Goal: Book appointment/travel/reservation

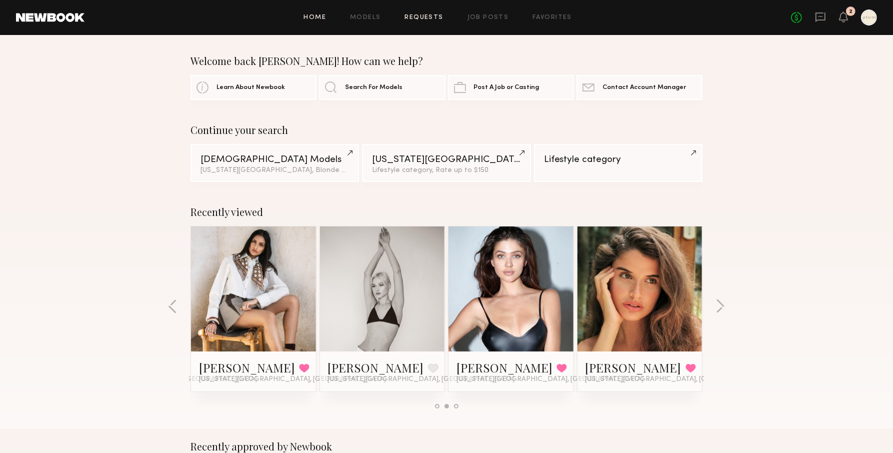
click at [419, 16] on link "Requests" at bounding box center [424, 17] width 38 height 6
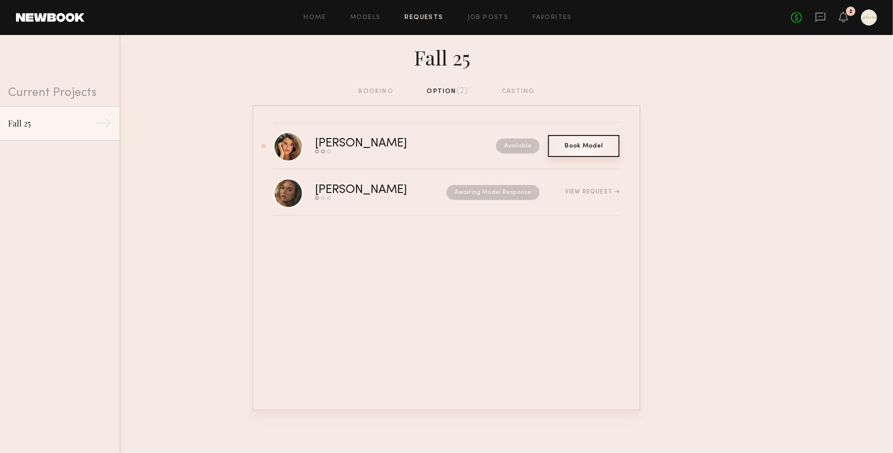
click at [580, 149] on div "Book Model Book" at bounding box center [583, 146] width 71 height 22
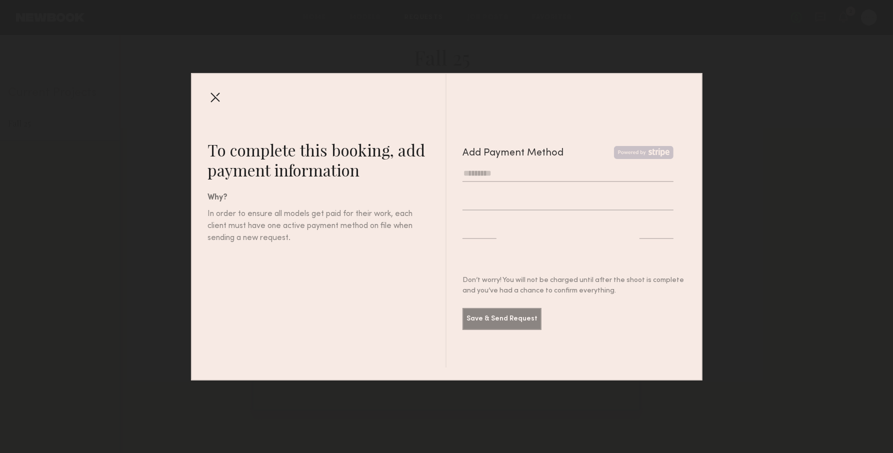
click at [526, 175] on input "text" at bounding box center [567, 173] width 211 height 16
type input "**********"
type input "*"
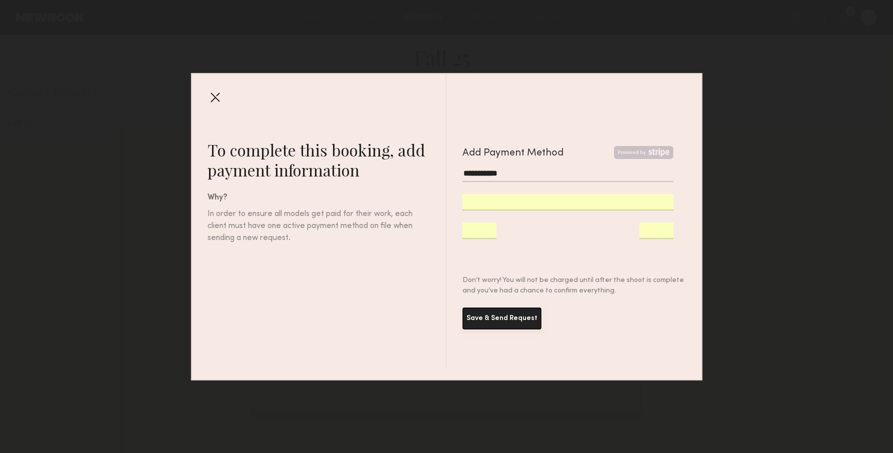
click at [521, 321] on button "Save & Send Request" at bounding box center [501, 318] width 79 height 22
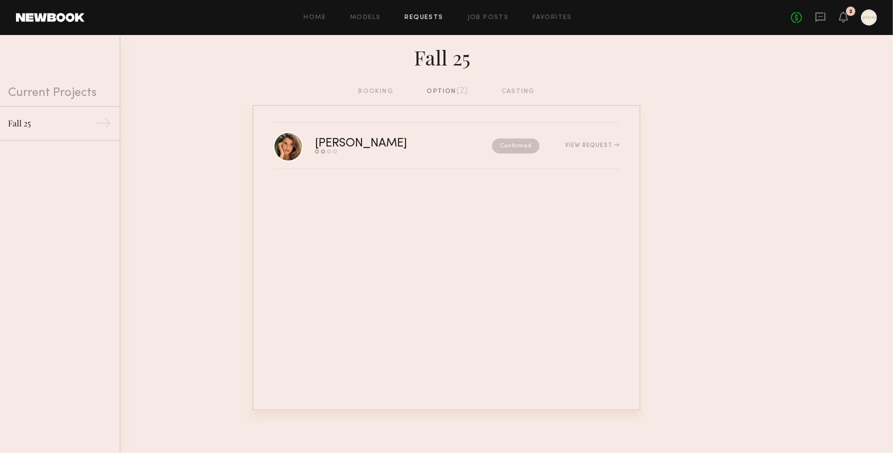
click at [432, 88] on div "option (2)" at bounding box center [447, 91] width 41 height 11
click at [388, 96] on div "booking option (2) casting" at bounding box center [446, 91] width 176 height 11
click at [370, 13] on div "Home Models Requests Job Posts Favorites Sign Out No fees up to $5,000 2" at bounding box center [480, 17] width 792 height 16
click at [370, 15] on link "Models" at bounding box center [365, 17] width 30 height 6
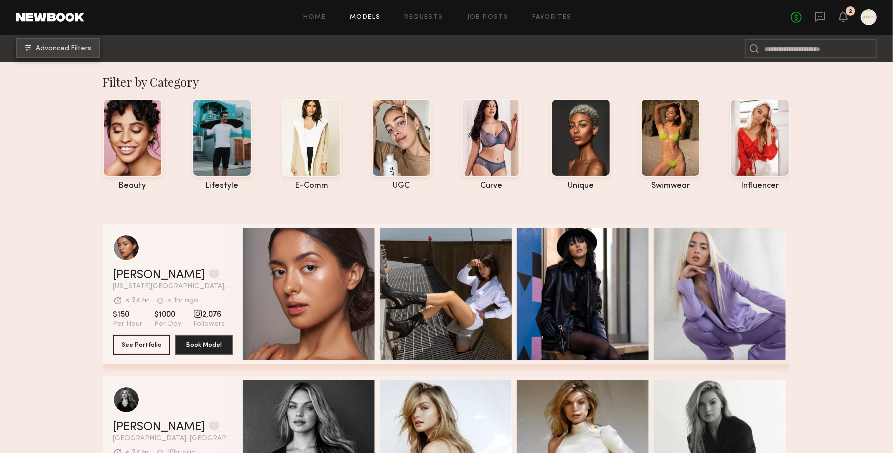
click at [81, 46] on span "Advanced Filters" at bounding box center [63, 48] width 55 height 7
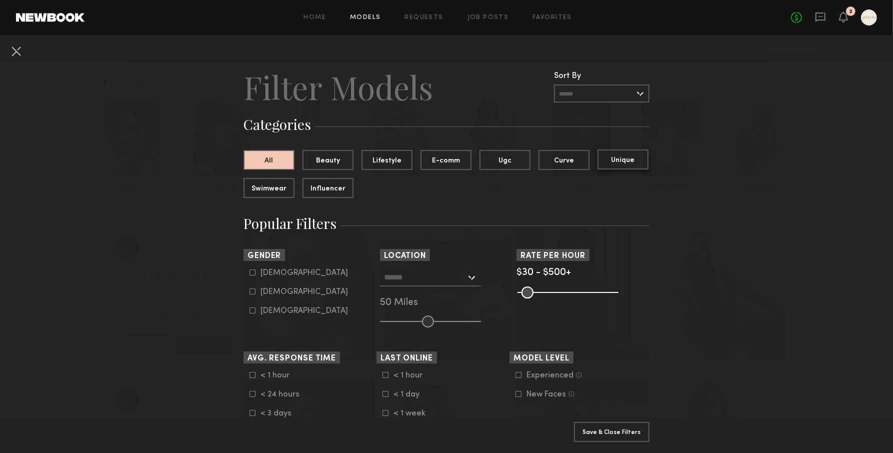
click at [630, 160] on button "Unique" at bounding box center [622, 159] width 51 height 20
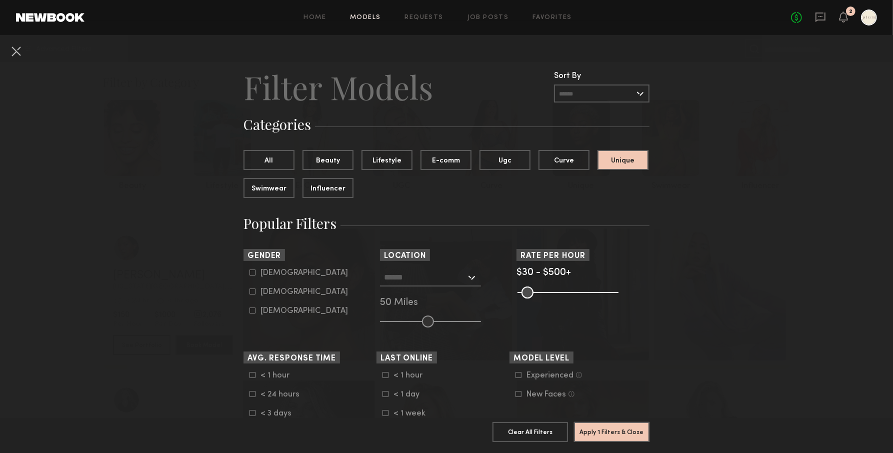
click at [270, 294] on div "[DEMOGRAPHIC_DATA]" at bounding box center [303, 292] width 87 height 6
type input "**"
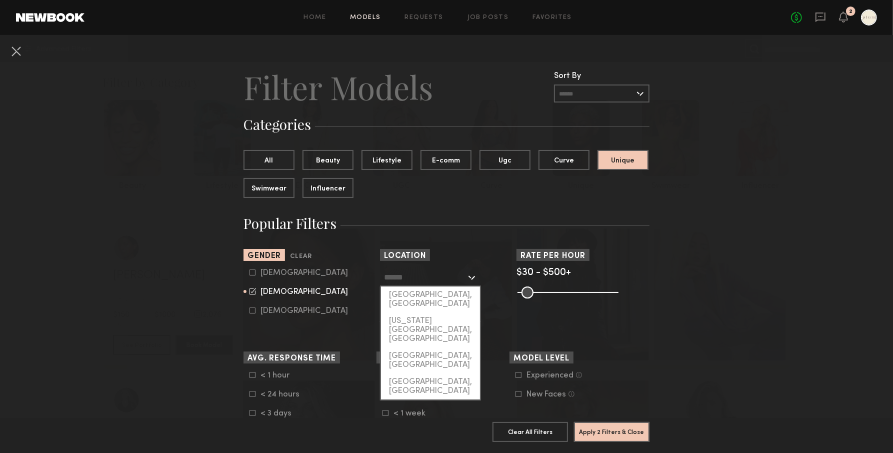
click at [432, 274] on input "text" at bounding box center [425, 276] width 82 height 17
click at [428, 312] on div "[US_STATE][GEOGRAPHIC_DATA], [GEOGRAPHIC_DATA]" at bounding box center [430, 329] width 99 height 35
type input "**********"
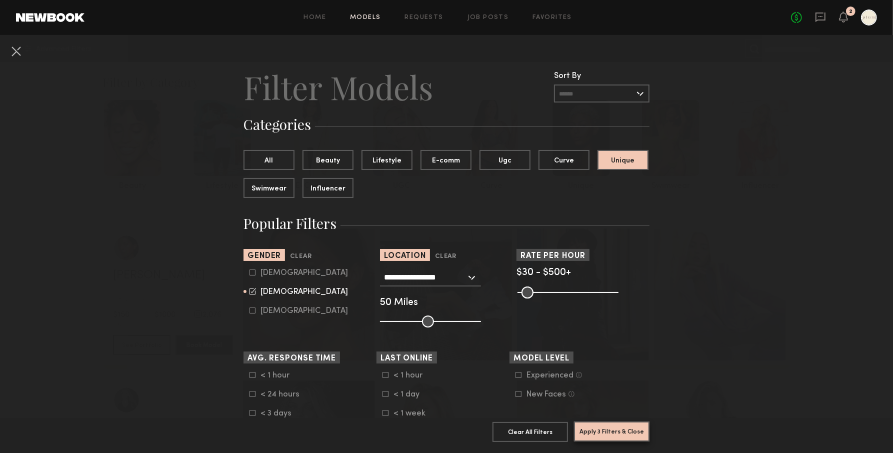
click at [629, 432] on button "Apply 3 Filters & Close" at bounding box center [611, 431] width 75 height 20
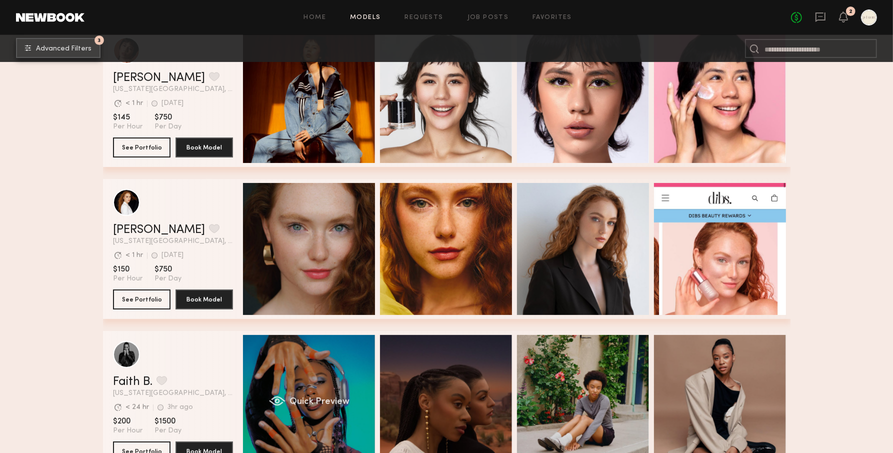
scroll to position [213, 0]
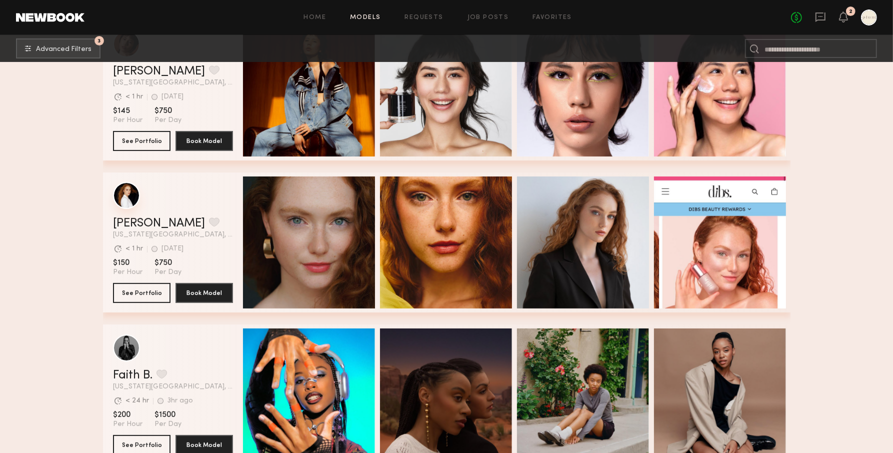
click at [134, 203] on div "grid" at bounding box center [126, 195] width 27 height 27
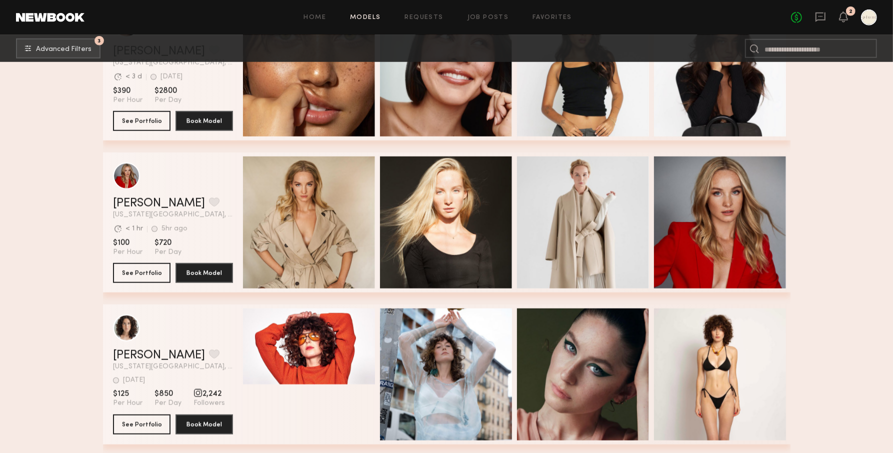
scroll to position [850, 0]
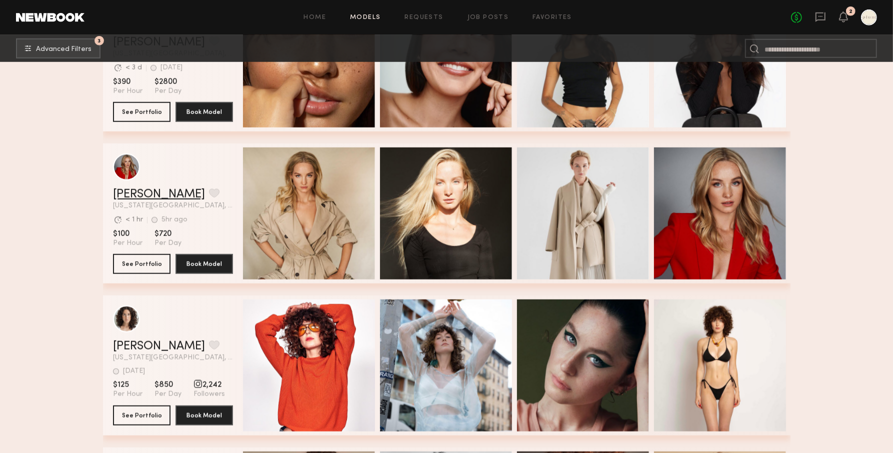
click at [155, 191] on link "[PERSON_NAME]" at bounding box center [159, 194] width 92 height 12
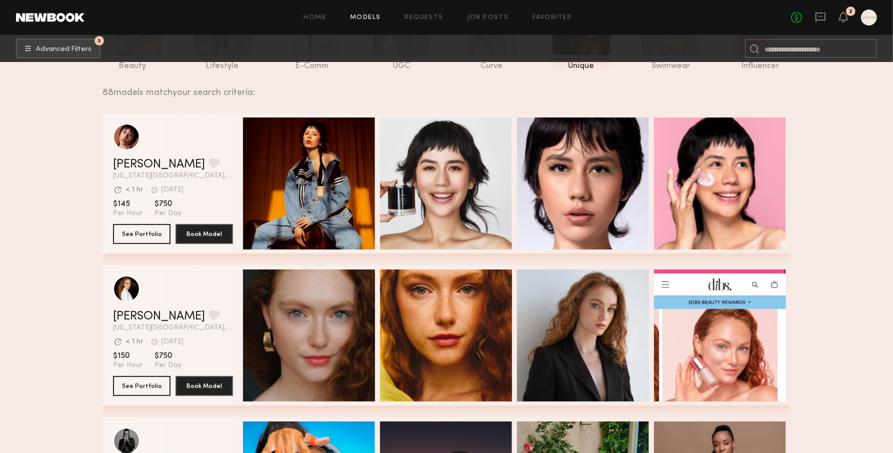
scroll to position [0, 0]
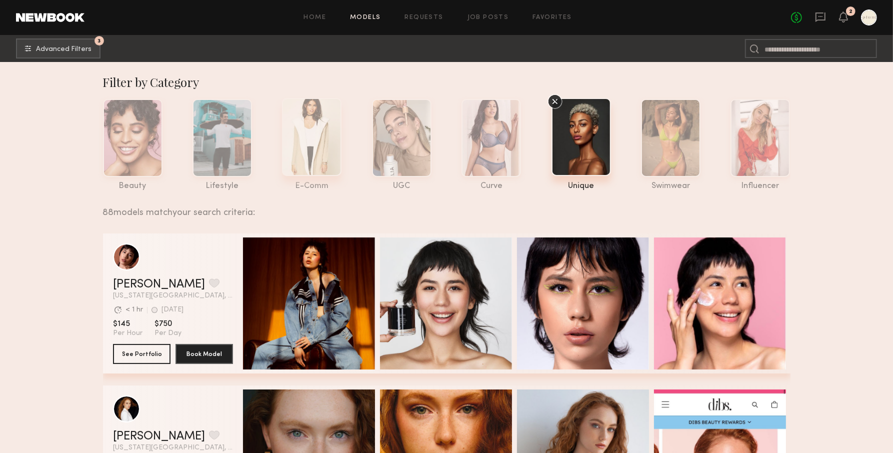
click at [332, 145] on div at bounding box center [311, 137] width 59 height 78
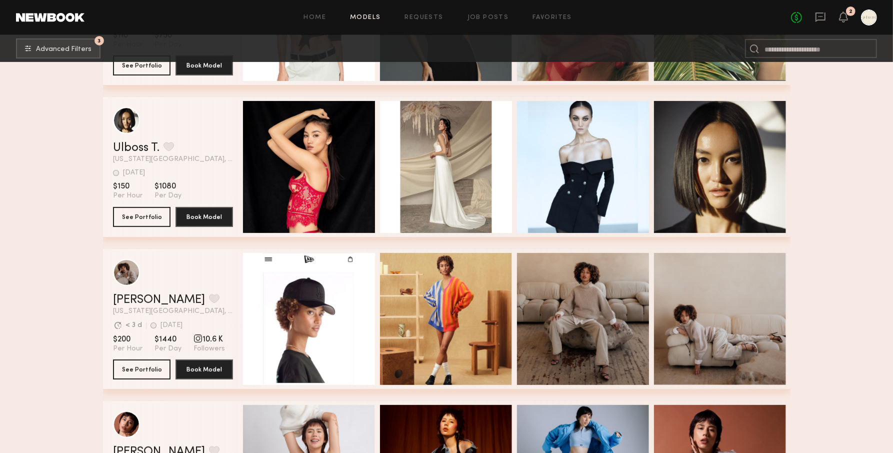
scroll to position [51, 0]
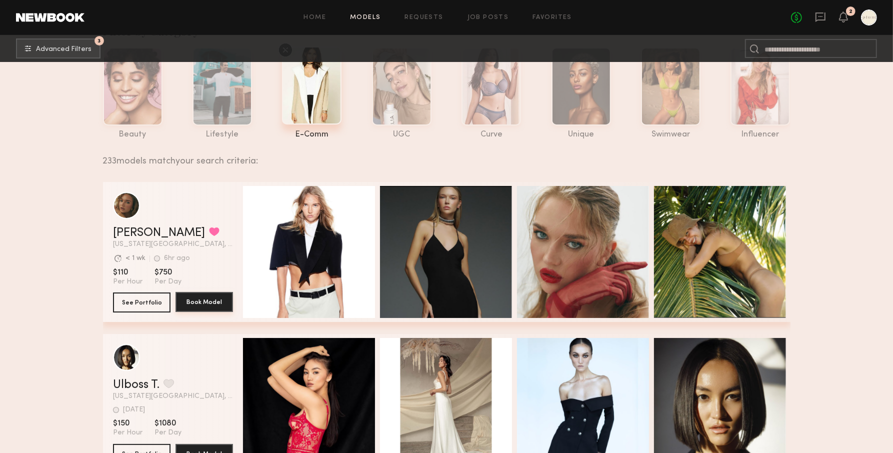
click at [187, 301] on button "Book Model" at bounding box center [203, 302] width 57 height 20
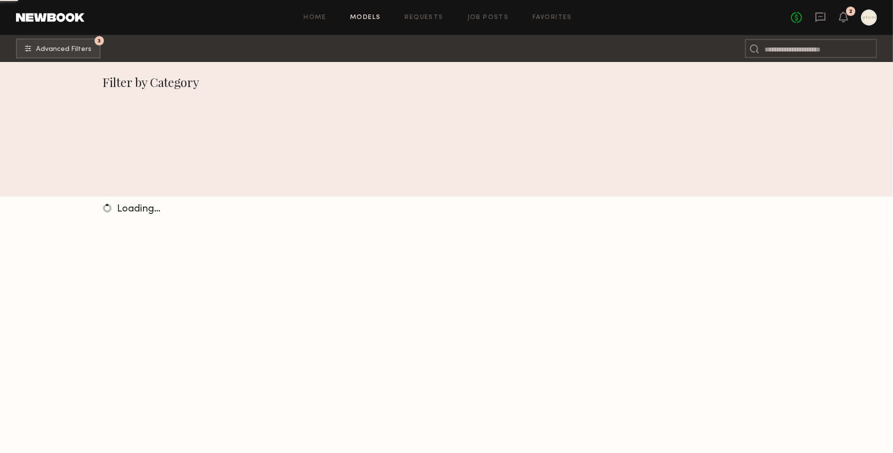
scroll to position [51, 0]
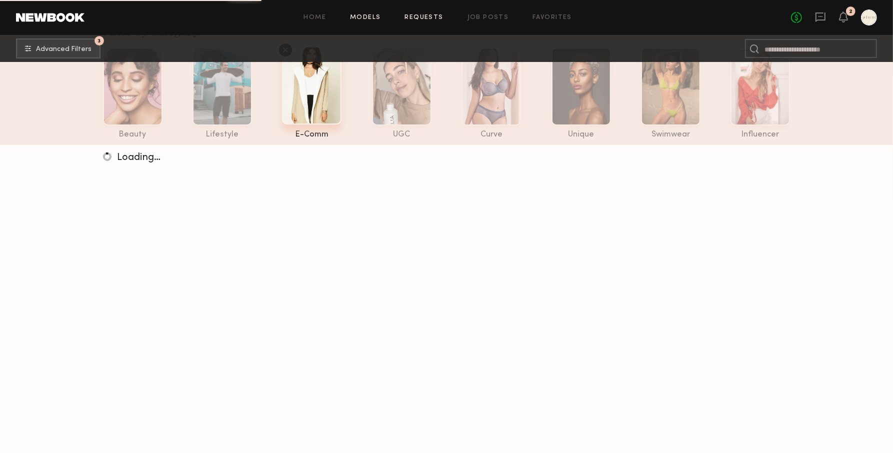
click at [438, 14] on div "Home Models Requests Job Posts Favorites Sign Out No fees up to $5,000 2" at bounding box center [480, 17] width 792 height 16
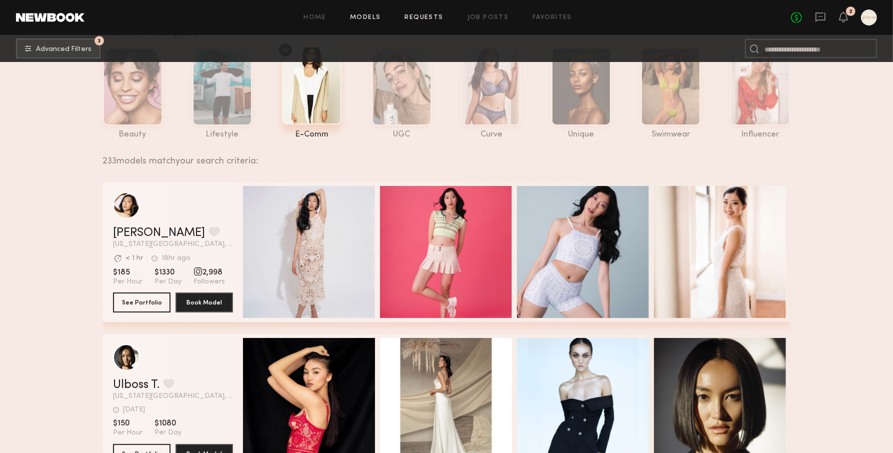
click at [433, 17] on link "Requests" at bounding box center [424, 17] width 38 height 6
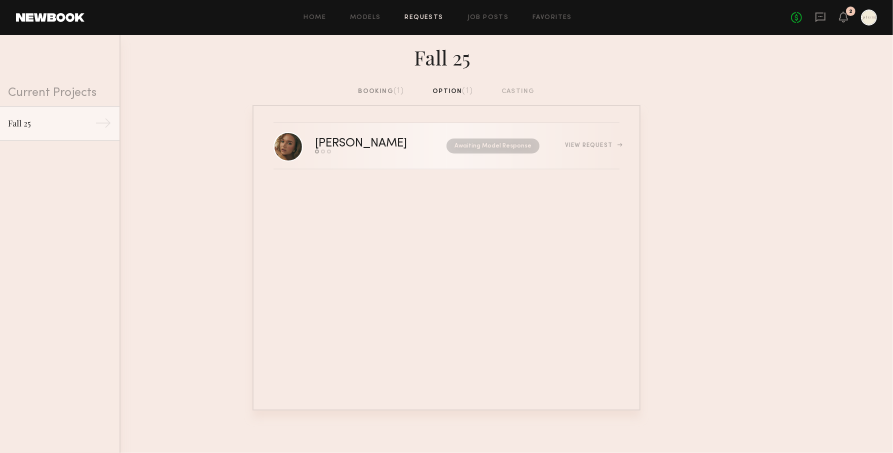
click at [362, 144] on div "[PERSON_NAME]" at bounding box center [371, 143] width 112 height 11
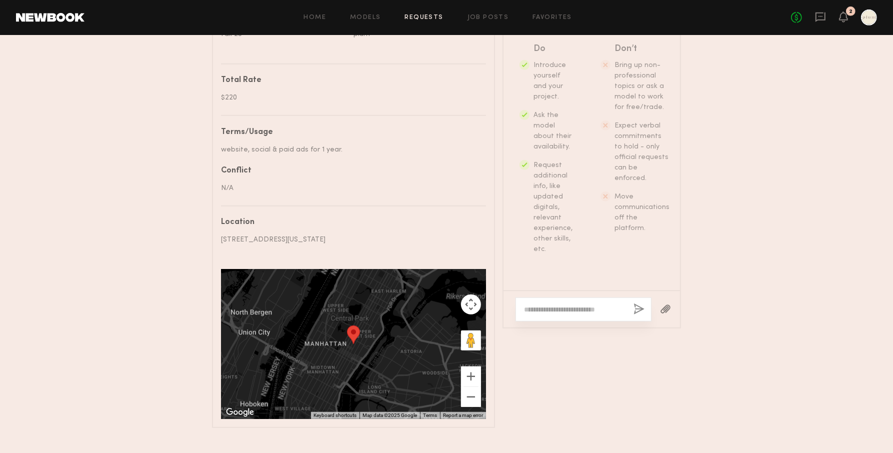
scroll to position [533, 0]
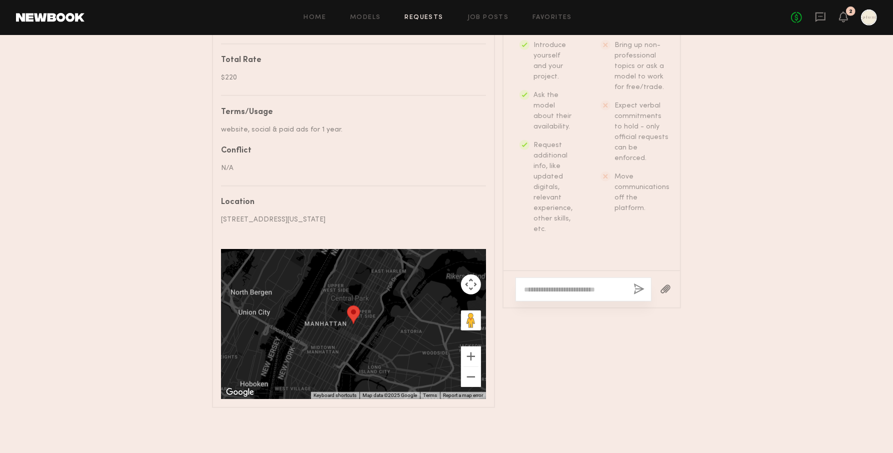
click at [571, 294] on div at bounding box center [583, 289] width 136 height 24
click at [571, 280] on div at bounding box center [583, 289] width 136 height 24
click at [575, 288] on textarea at bounding box center [574, 289] width 101 height 10
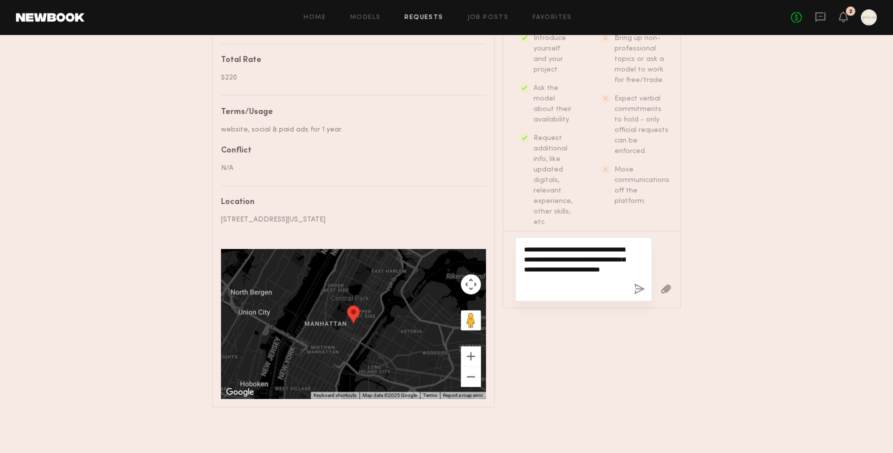
type textarea "**********"
click at [637, 285] on button "button" at bounding box center [639, 289] width 11 height 12
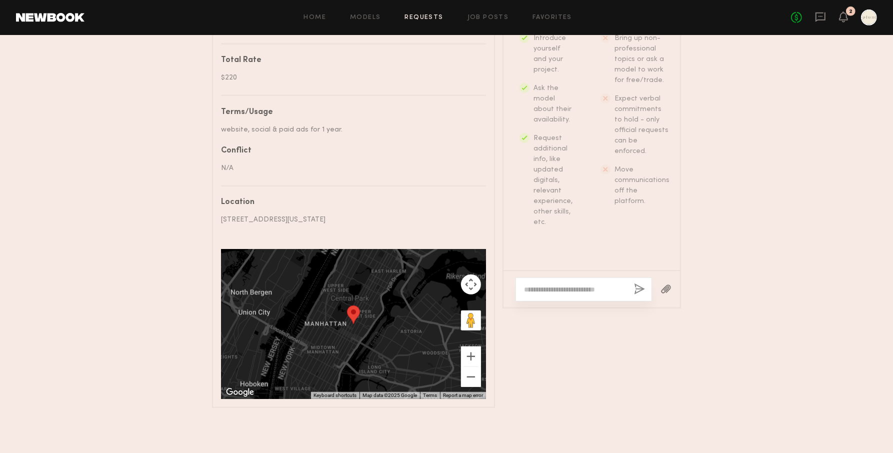
scroll to position [357, 0]
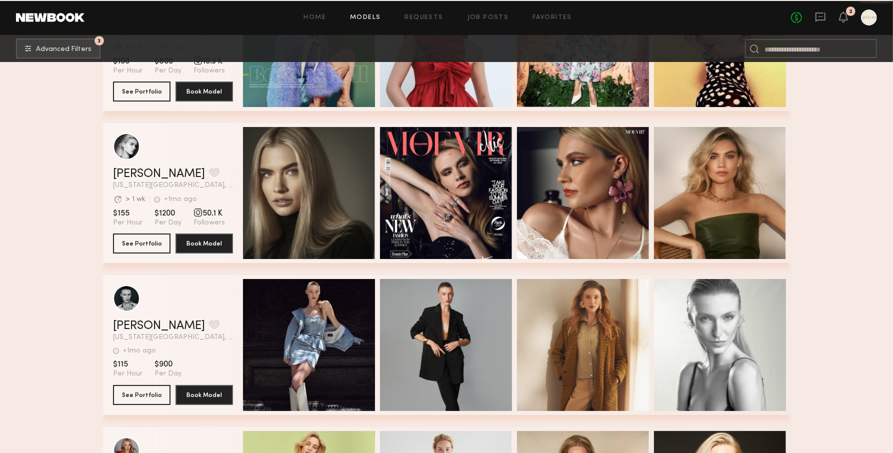
scroll to position [3472, 0]
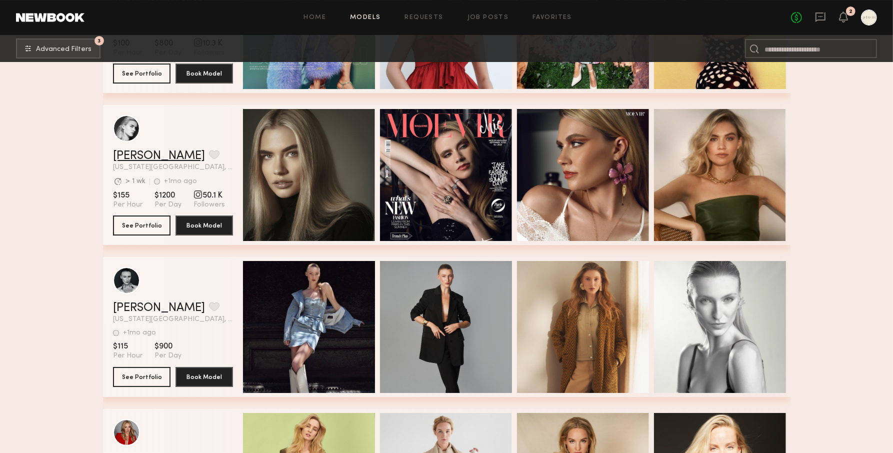
click at [140, 158] on link "[PERSON_NAME]" at bounding box center [159, 156] width 92 height 12
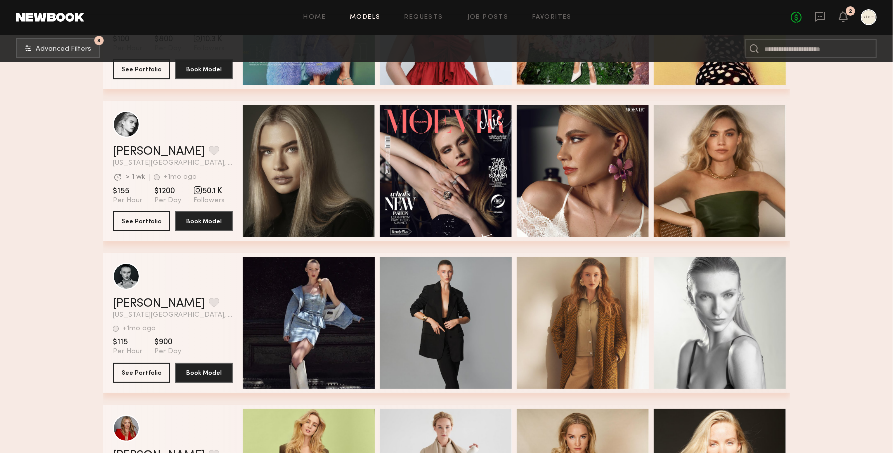
scroll to position [3475, 0]
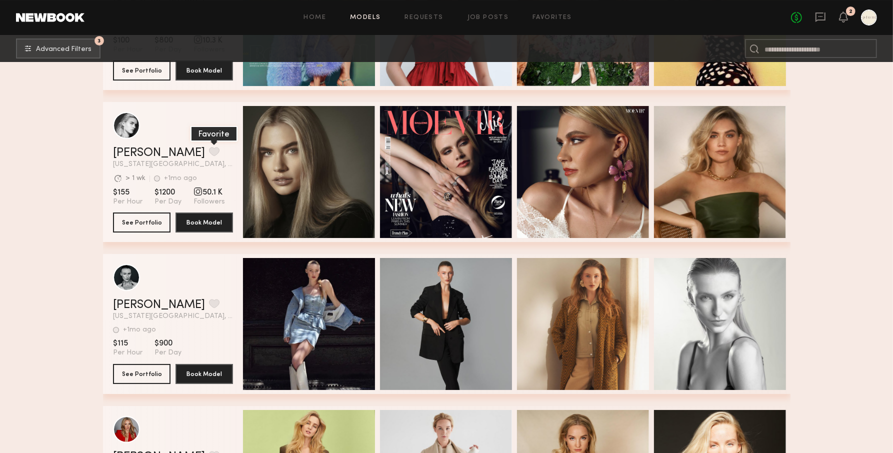
click at [209, 156] on button "grid" at bounding box center [214, 151] width 10 height 9
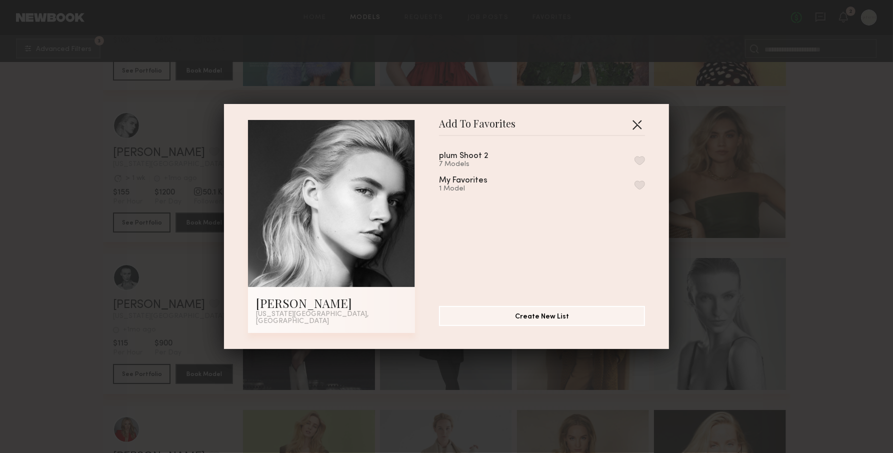
click at [640, 127] on button "button" at bounding box center [637, 124] width 16 height 16
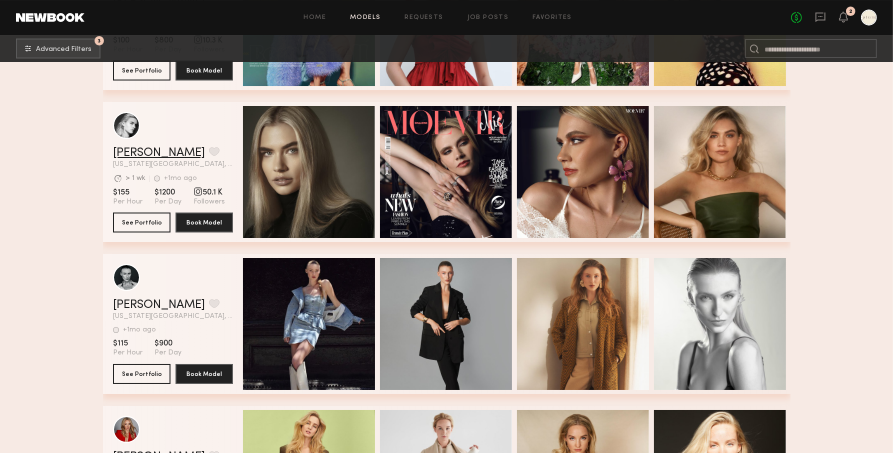
click at [126, 150] on link "[PERSON_NAME]" at bounding box center [159, 153] width 92 height 12
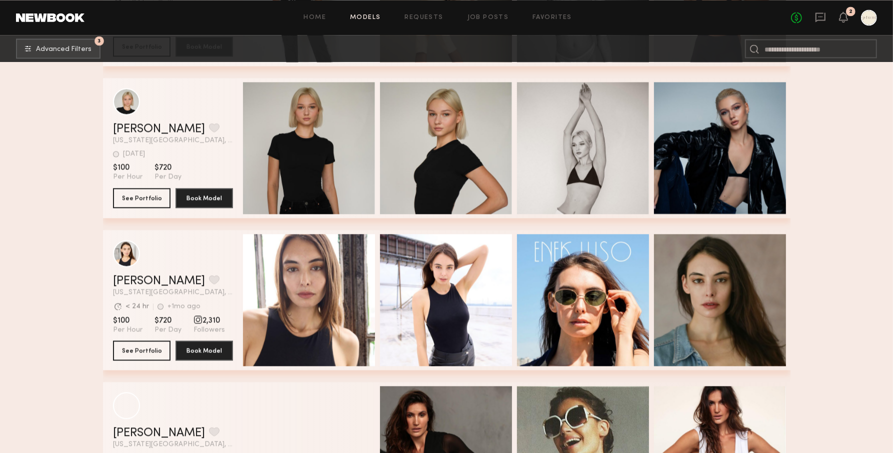
scroll to position [5641, 0]
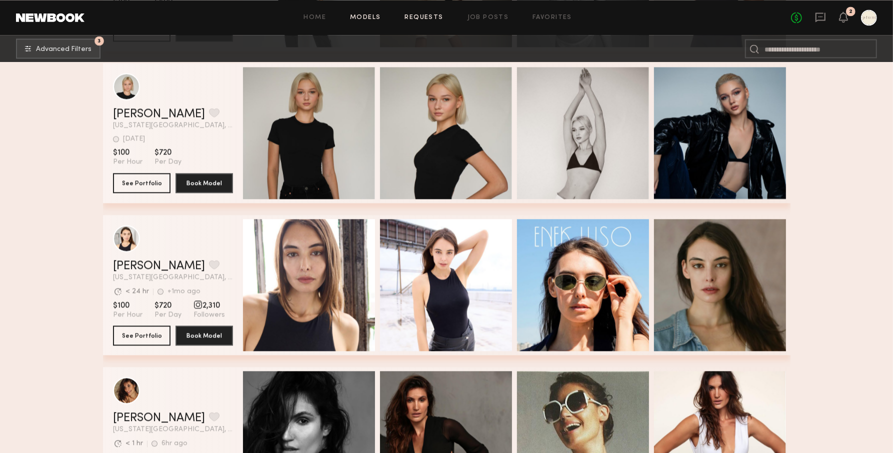
click at [415, 17] on link "Requests" at bounding box center [424, 17] width 38 height 6
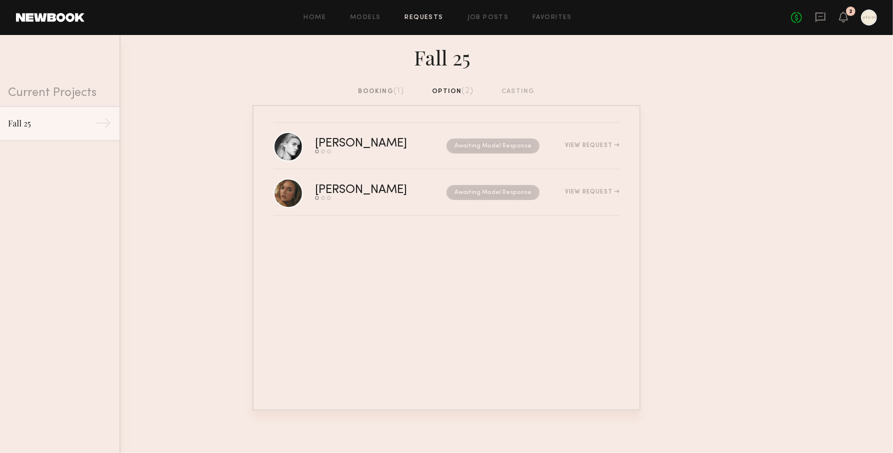
click at [377, 92] on div "booking (1)" at bounding box center [381, 91] width 46 height 11
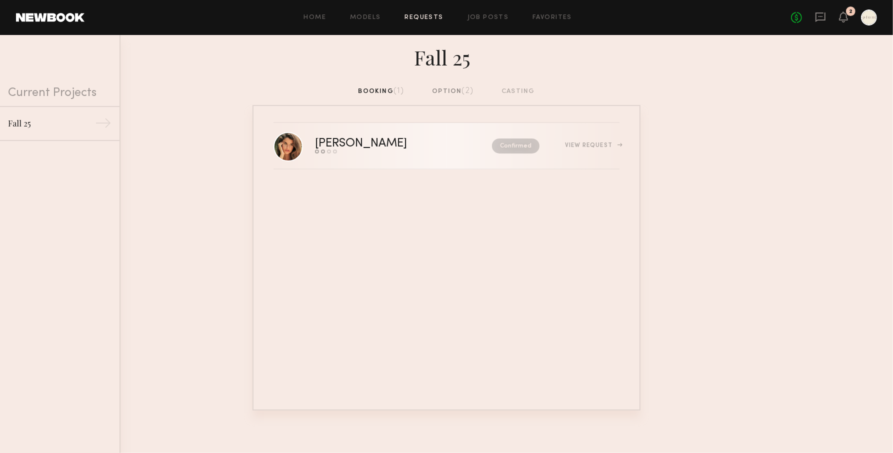
click at [336, 147] on div "[PERSON_NAME]" at bounding box center [382, 143] width 134 height 11
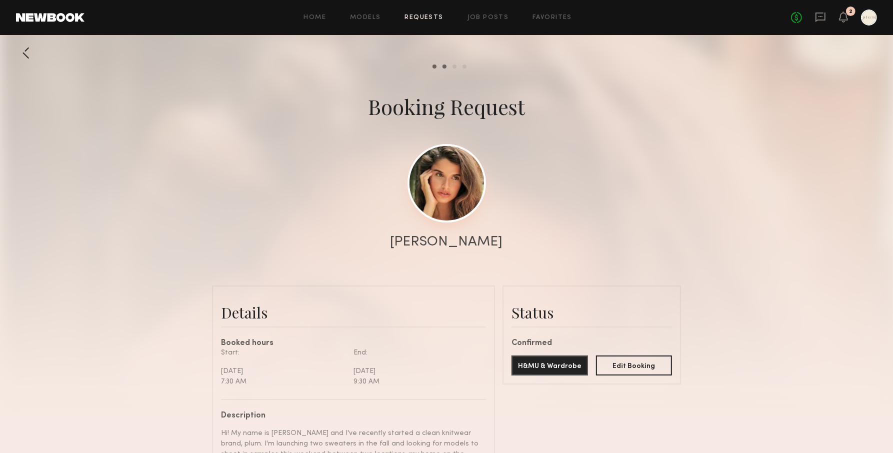
click at [463, 208] on link at bounding box center [446, 183] width 78 height 78
click at [31, 52] on div at bounding box center [26, 53] width 20 height 20
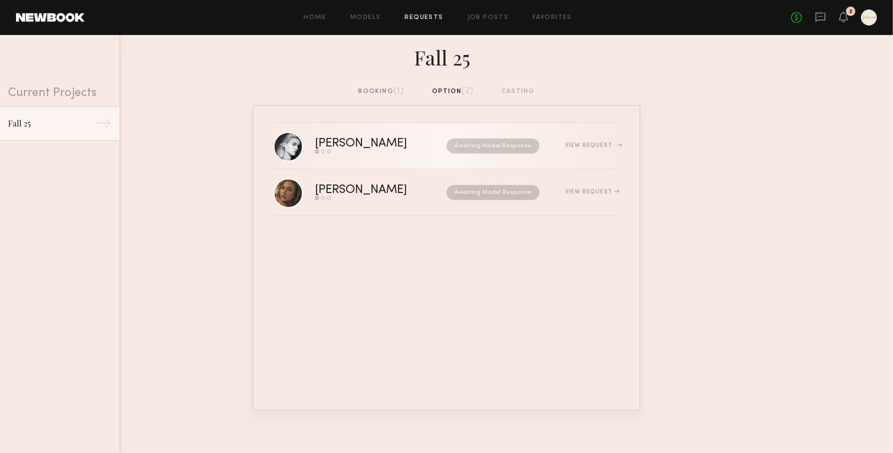
click at [329, 141] on div "[PERSON_NAME]" at bounding box center [371, 143] width 112 height 11
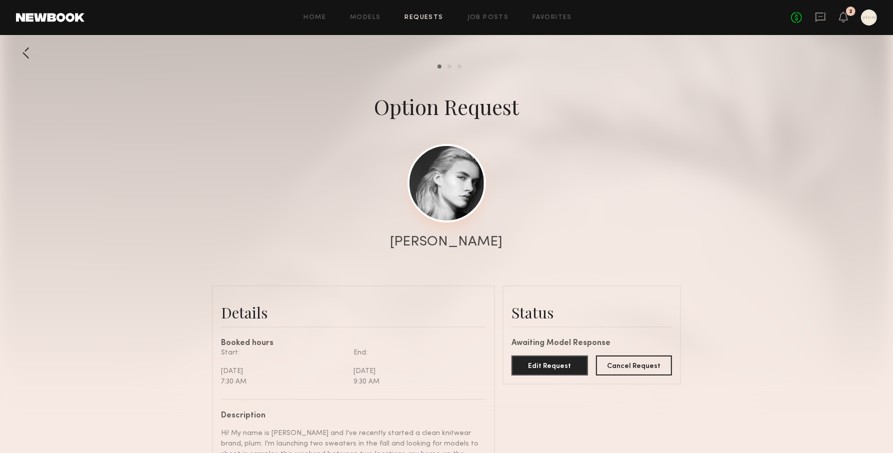
click at [424, 191] on link at bounding box center [446, 183] width 78 height 78
click at [374, 15] on link "Models" at bounding box center [365, 17] width 30 height 6
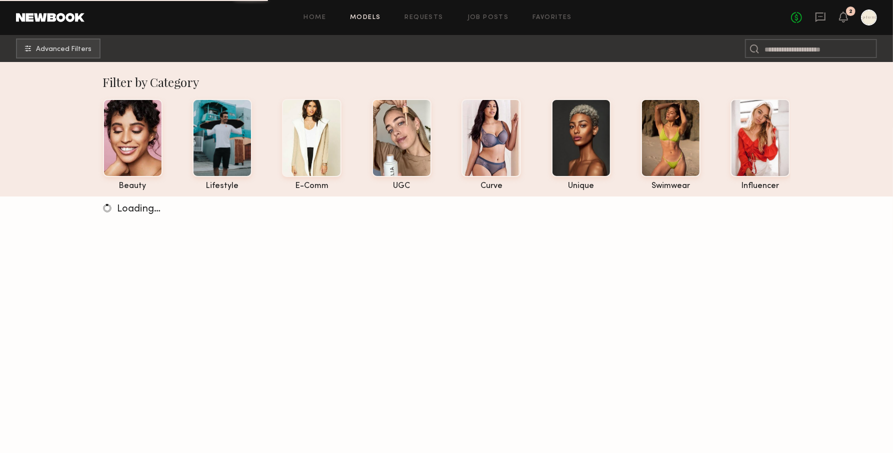
click at [437, 9] on div "Home Models Requests Job Posts Favorites Sign Out No fees up to $5,000 2" at bounding box center [480, 17] width 792 height 16
click at [432, 16] on link "Requests" at bounding box center [424, 17] width 38 height 6
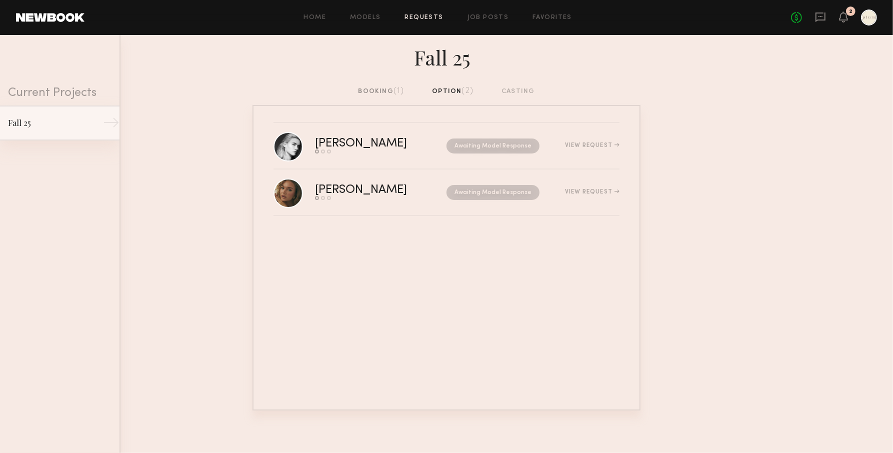
click at [78, 116] on link "Fall 25 →" at bounding box center [59, 122] width 119 height 35
click at [396, 91] on span "(1)" at bounding box center [398, 91] width 11 height 8
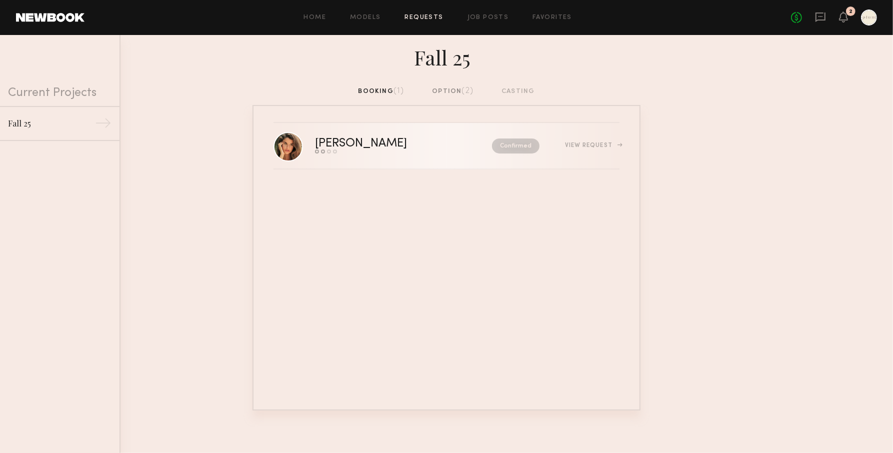
click at [349, 138] on div "[PERSON_NAME]" at bounding box center [382, 143] width 134 height 11
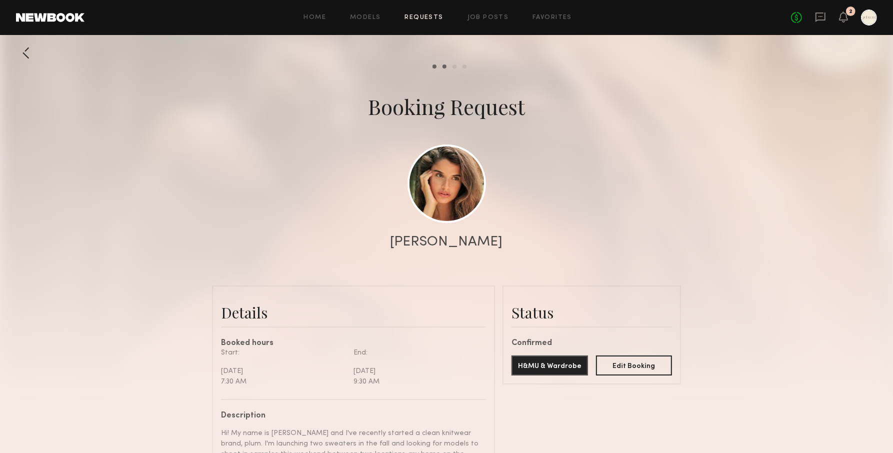
click at [448, 248] on div "[PERSON_NAME]" at bounding box center [446, 242] width 112 height 14
click at [448, 237] on div "[PERSON_NAME]" at bounding box center [446, 242] width 112 height 14
click at [442, 188] on link at bounding box center [446, 183] width 78 height 78
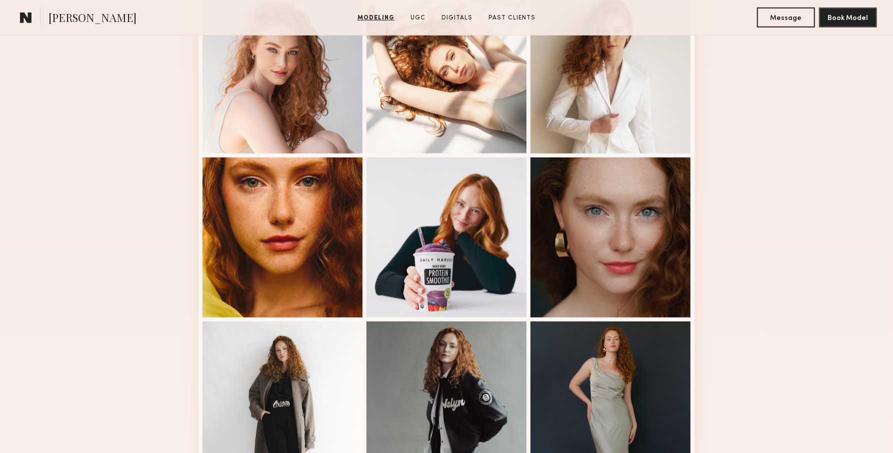
scroll to position [465, 0]
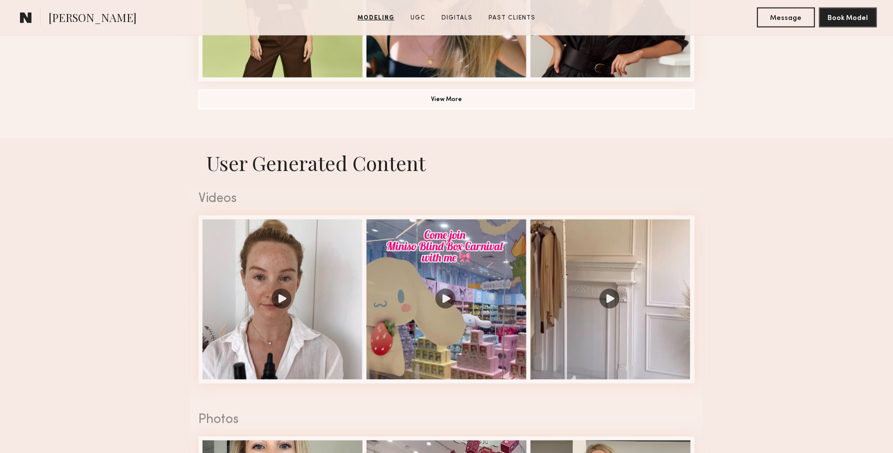
scroll to position [871, 0]
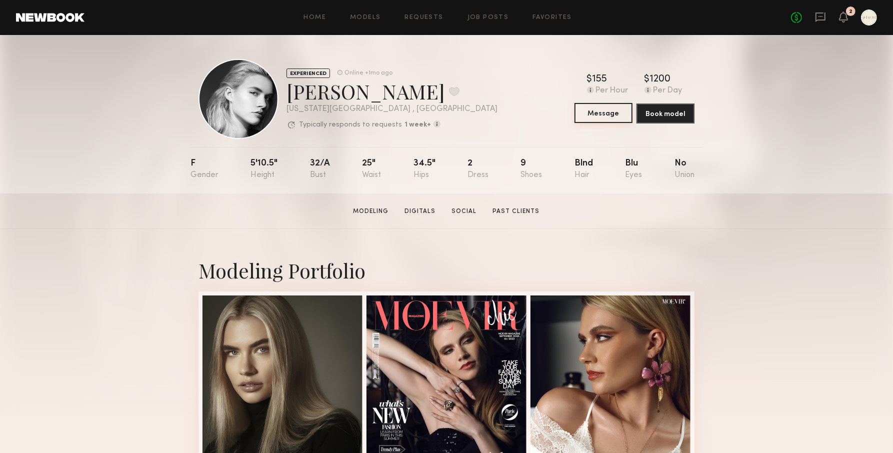
click at [607, 112] on button "Message" at bounding box center [603, 113] width 58 height 20
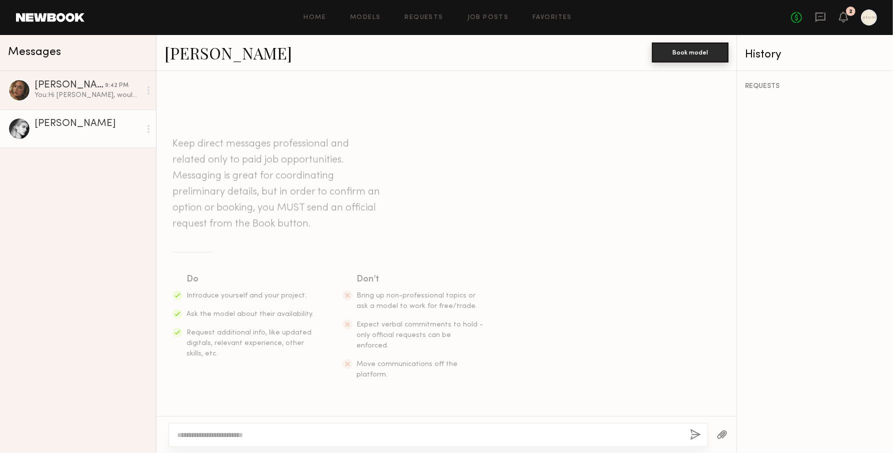
click at [714, 52] on button "Book model" at bounding box center [690, 52] width 76 height 20
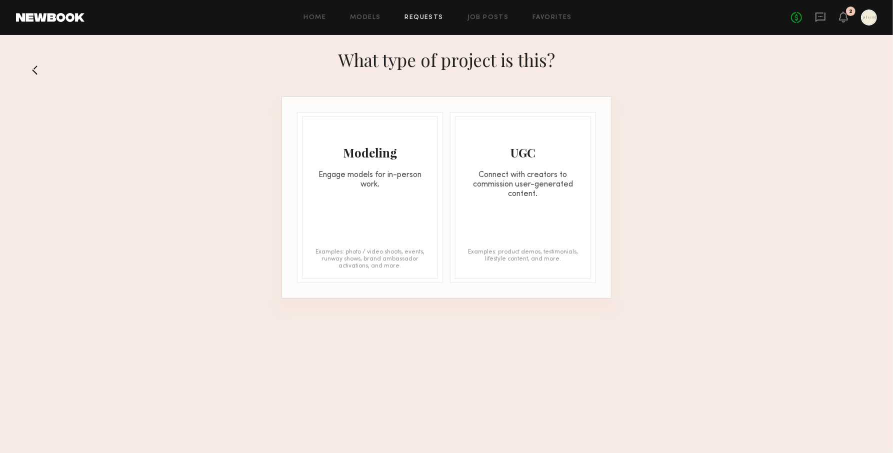
click at [384, 187] on div "Engage models for in-person work." at bounding box center [369, 179] width 135 height 19
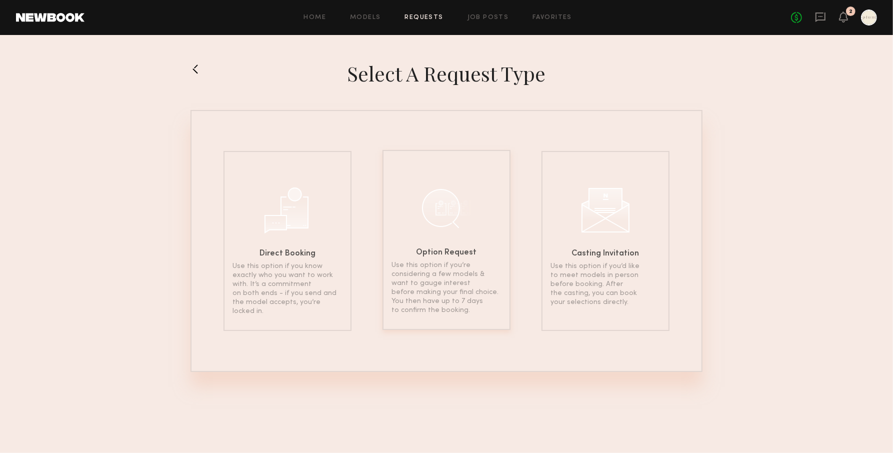
click at [443, 215] on div at bounding box center [446, 208] width 50 height 50
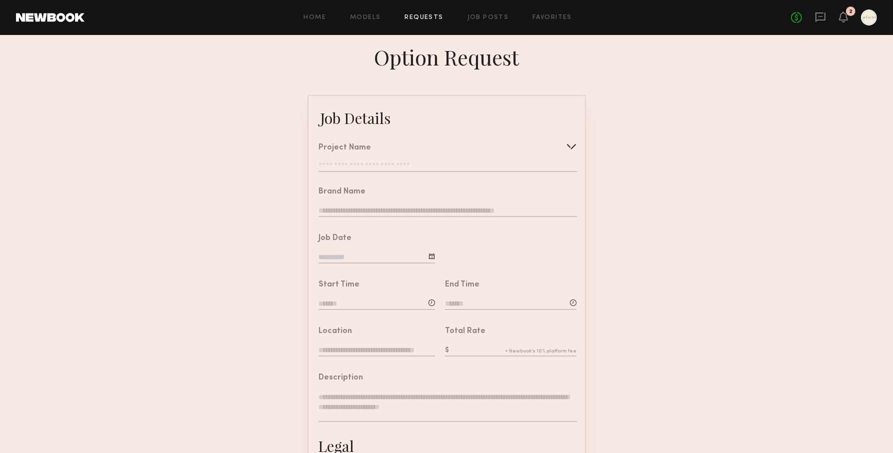
click at [400, 165] on input "text" at bounding box center [447, 167] width 258 height 10
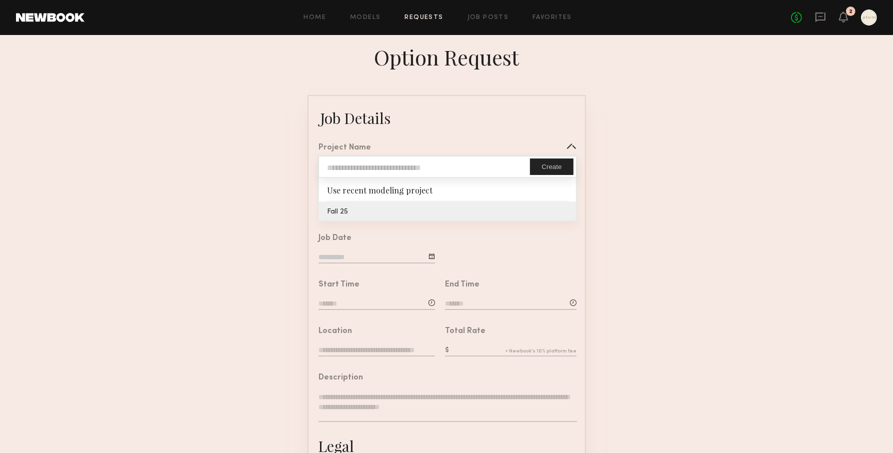
type input "*******"
type input "****"
type input "**********"
type textarea "**********"
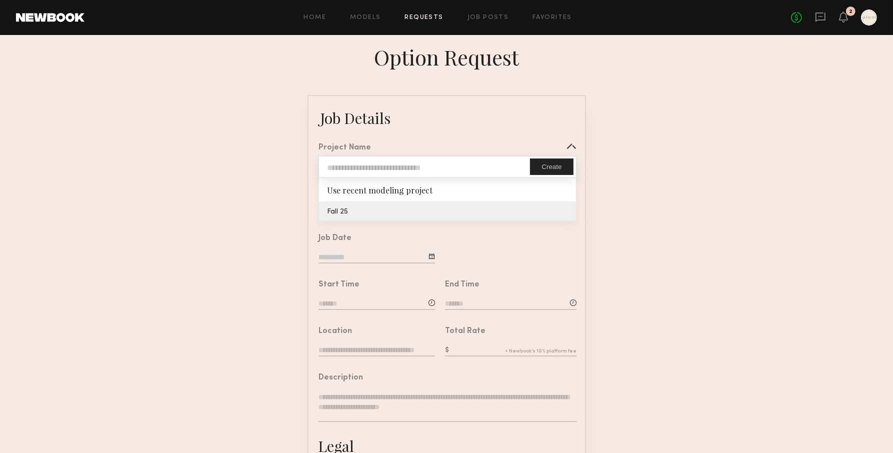
type textarea "**********"
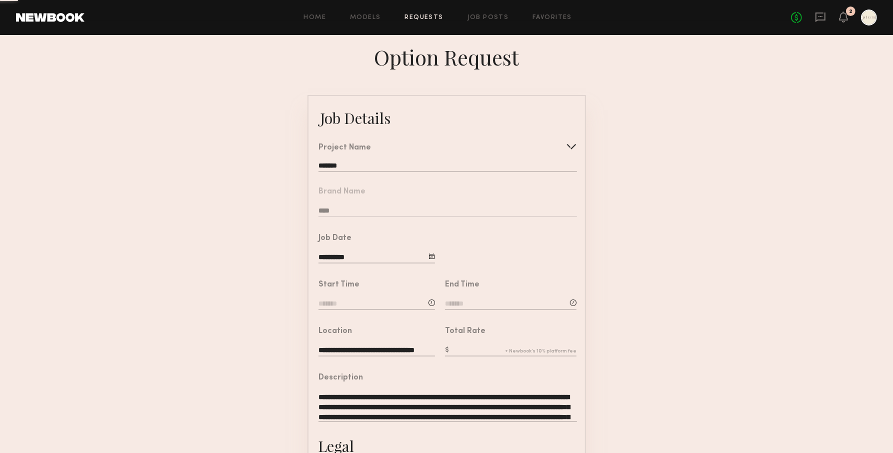
click at [382, 206] on common-border "**********" at bounding box center [446, 373] width 278 height 557
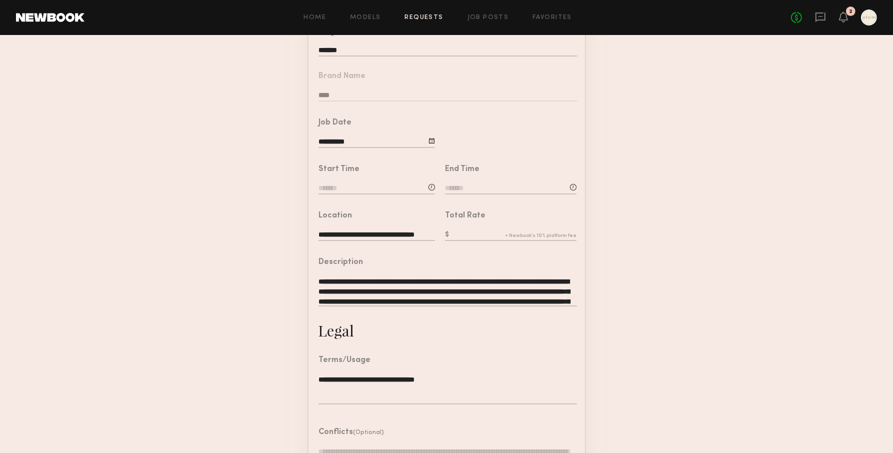
scroll to position [118, 0]
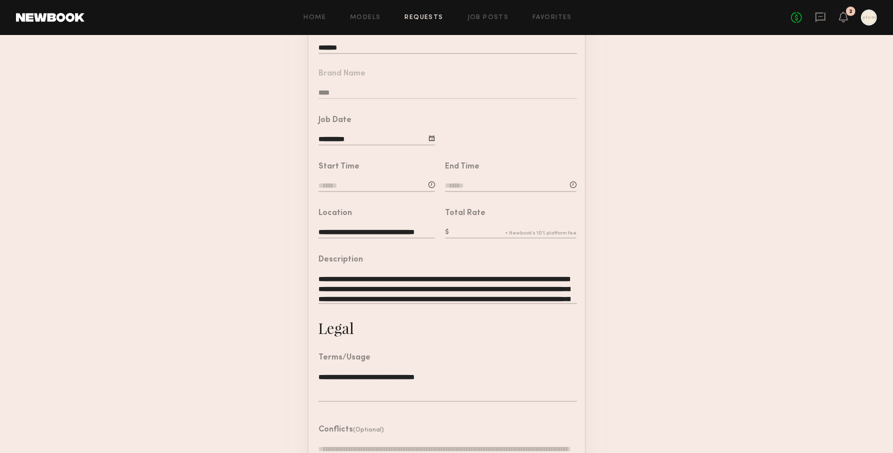
click at [350, 185] on input at bounding box center [376, 186] width 116 height 11
click at [347, 229] on input "text" at bounding box center [346, 228] width 37 height 18
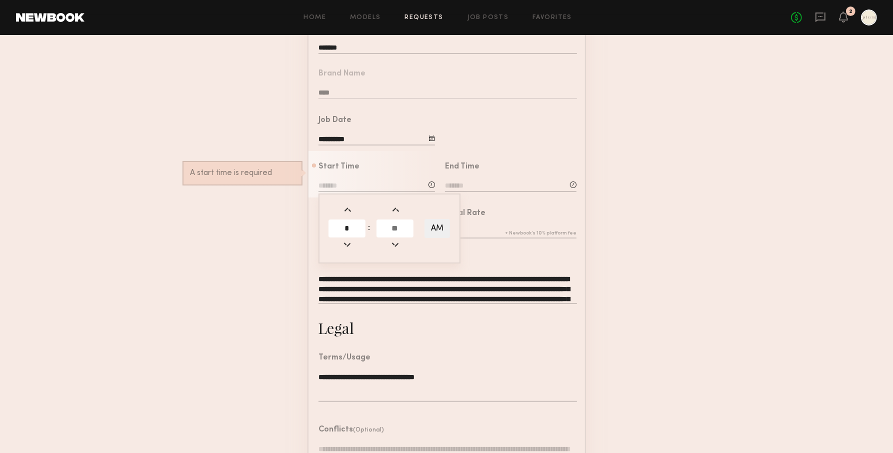
type input "*"
click at [396, 228] on input "text" at bounding box center [394, 228] width 37 height 18
type input "**"
type input "*******"
type input "**"
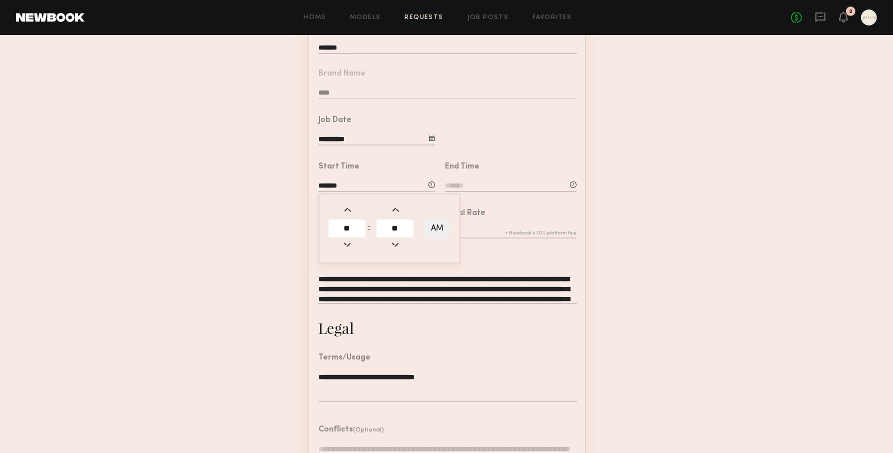
click at [461, 181] on input at bounding box center [510, 186] width 131 height 11
click at [478, 224] on input "text" at bounding box center [473, 228] width 37 height 18
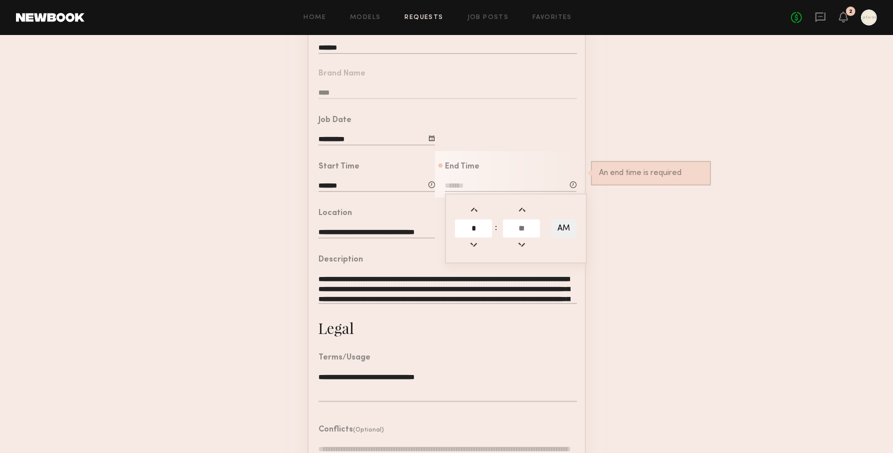
type input "*"
click at [515, 226] on input "text" at bounding box center [521, 228] width 37 height 18
type input "**"
type input "*******"
type input "**"
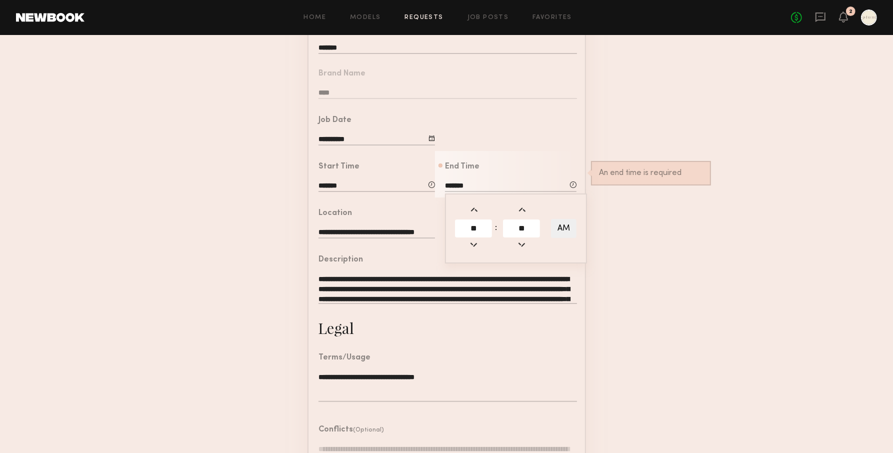
click at [405, 269] on div "**********" at bounding box center [447, 285] width 258 height 58
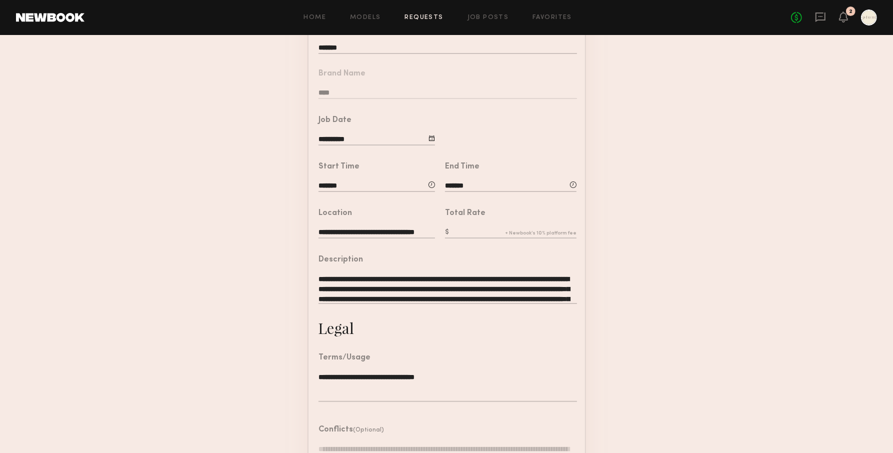
click at [475, 227] on input "text" at bounding box center [510, 232] width 131 height 11
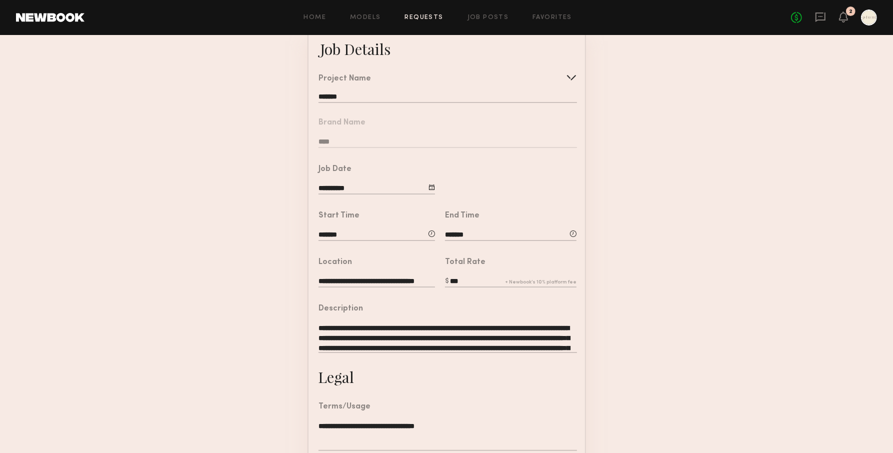
scroll to position [170, 0]
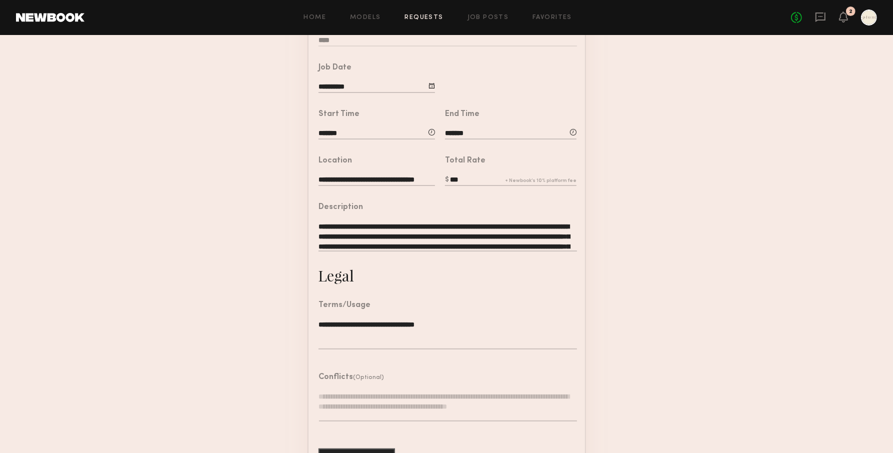
type input "***"
click at [424, 326] on textarea "**********" at bounding box center [447, 334] width 258 height 30
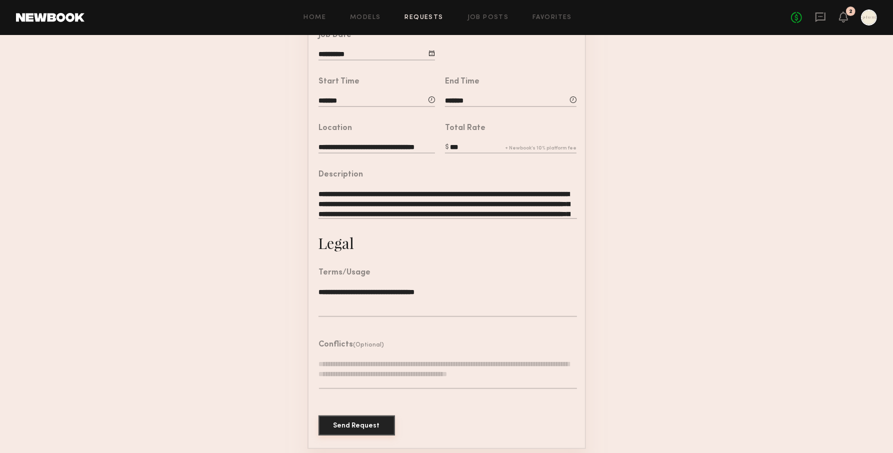
click at [376, 426] on button "Send Request" at bounding box center [356, 425] width 76 height 20
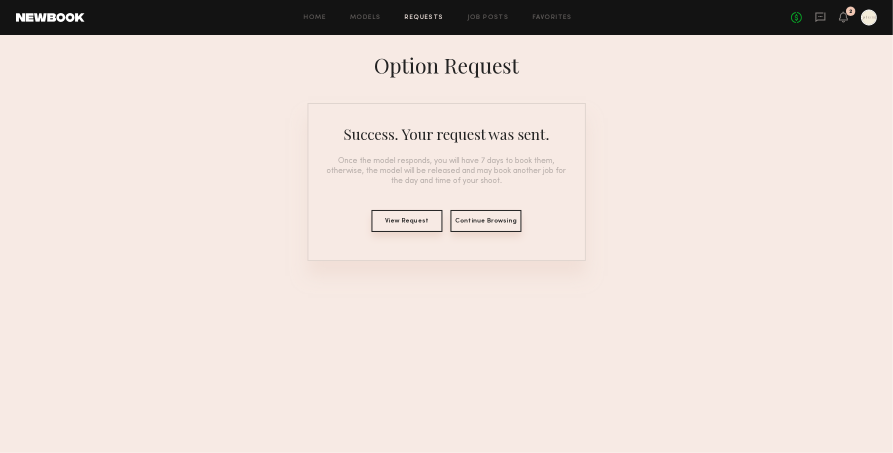
click at [424, 230] on button "View Request" at bounding box center [406, 221] width 71 height 22
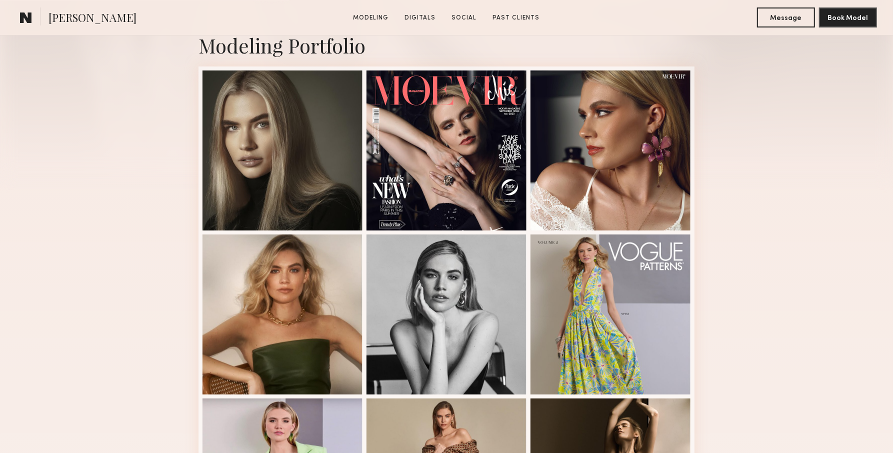
scroll to position [227, 0]
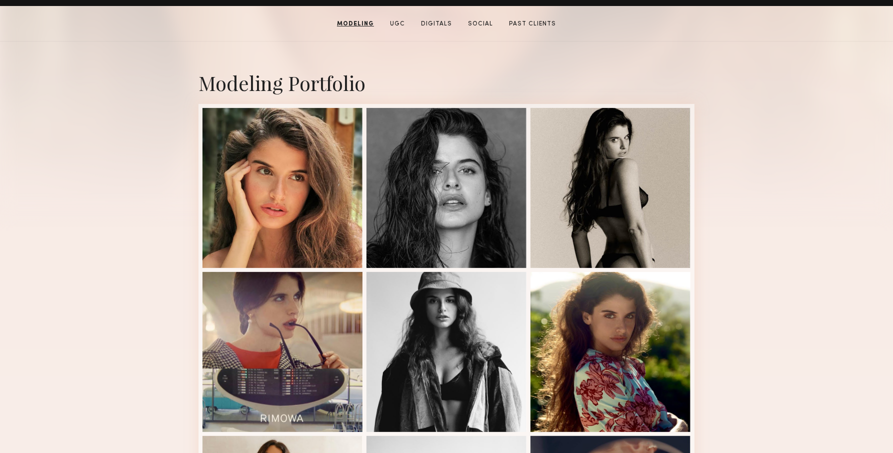
scroll to position [185, 0]
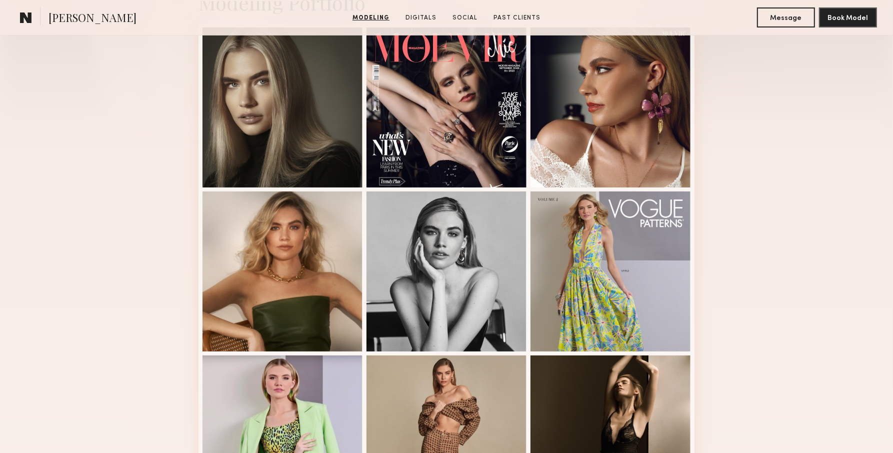
scroll to position [13, 0]
